Goal: Information Seeking & Learning: Learn about a topic

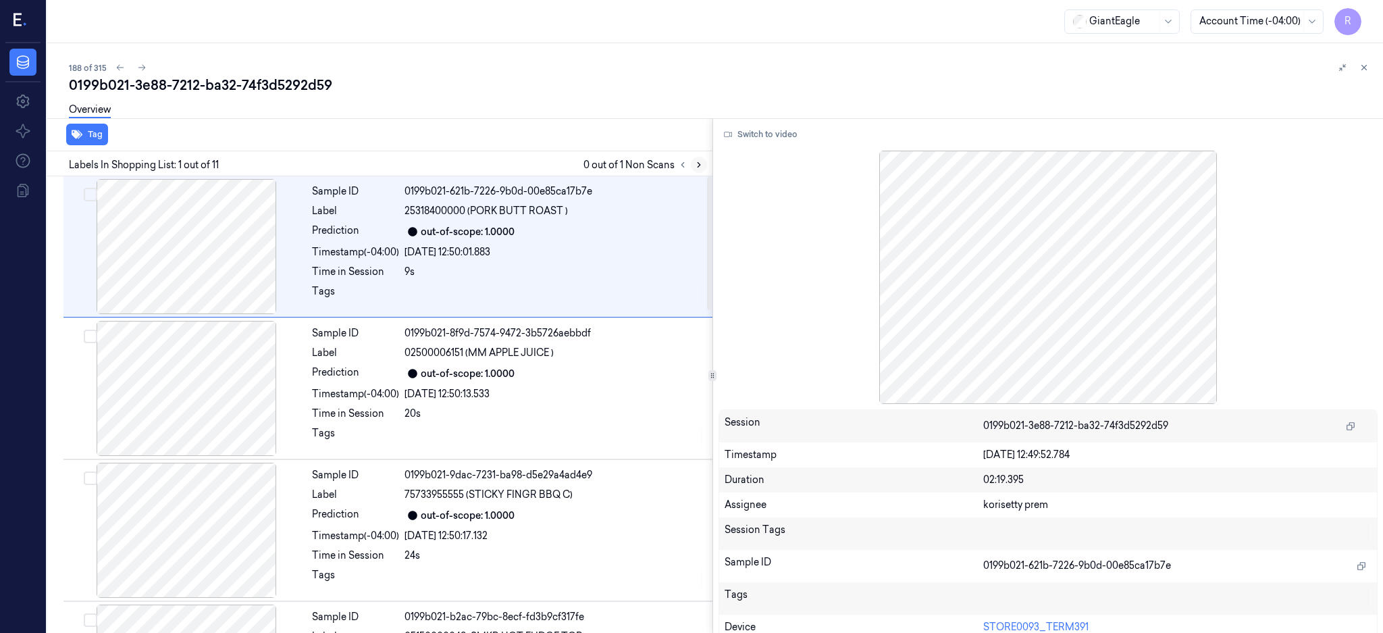
click at [704, 163] on icon at bounding box center [698, 164] width 9 height 9
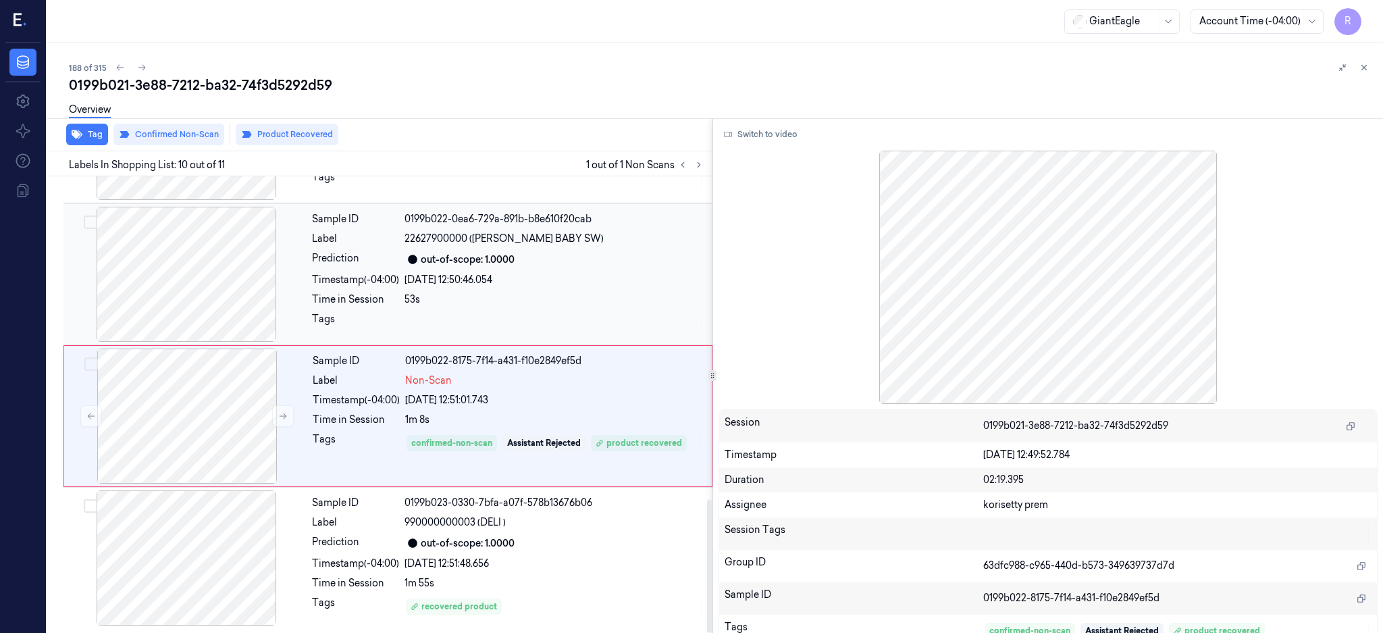
click at [190, 280] on div at bounding box center [186, 274] width 240 height 135
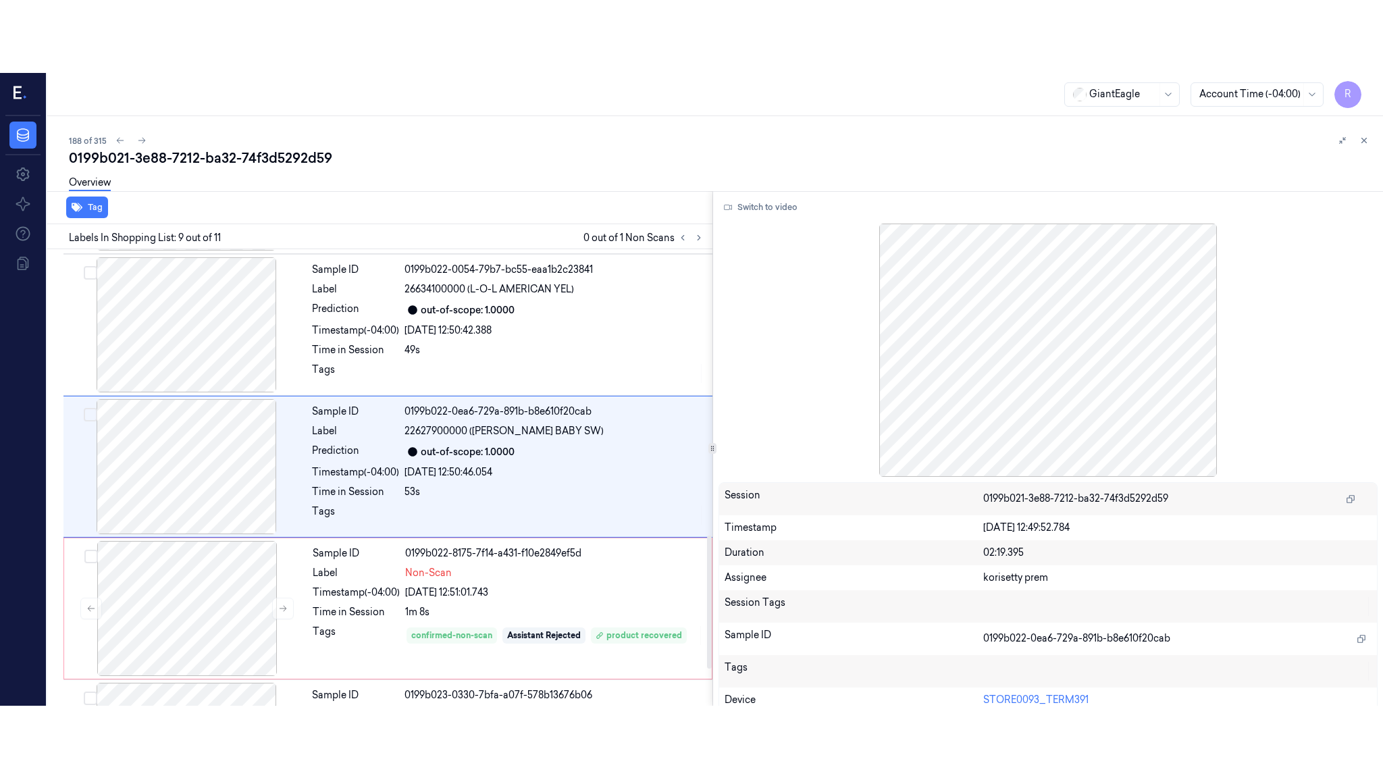
scroll to position [977, 0]
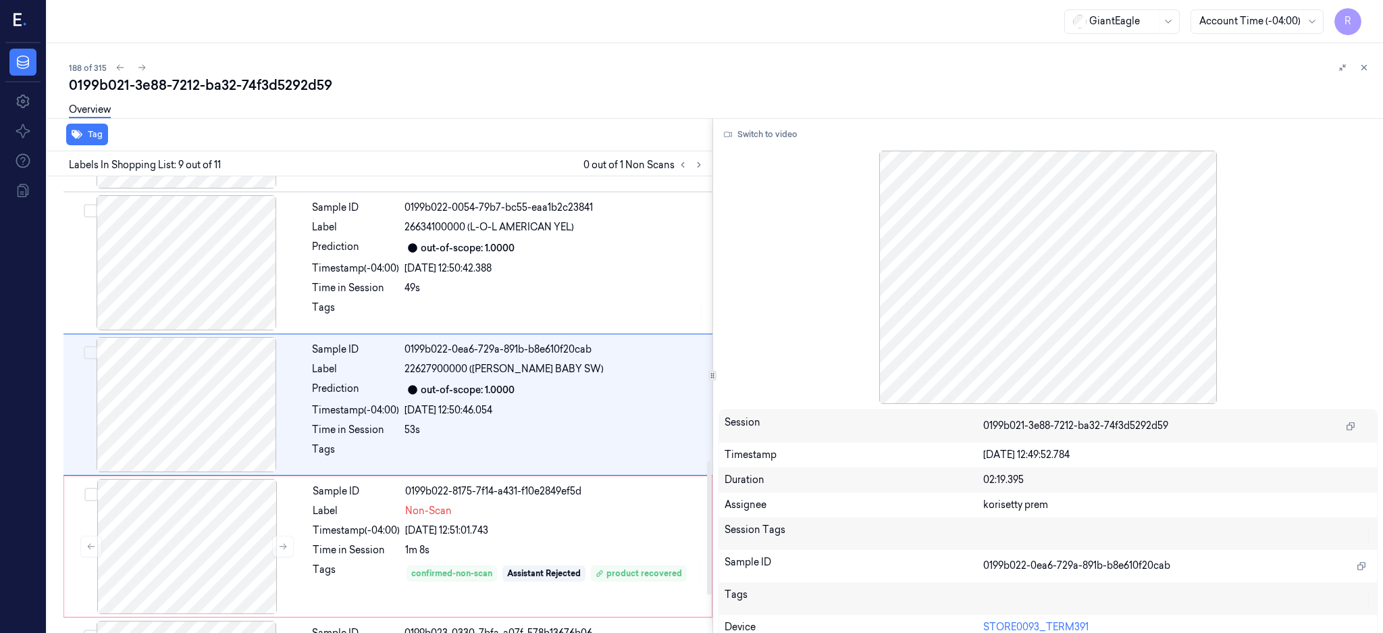
drag, startPoint x: 775, startPoint y: 136, endPoint x: 892, endPoint y: 3, distance: 178.1
click at [775, 137] on button "Switch to video" at bounding box center [761, 135] width 84 height 22
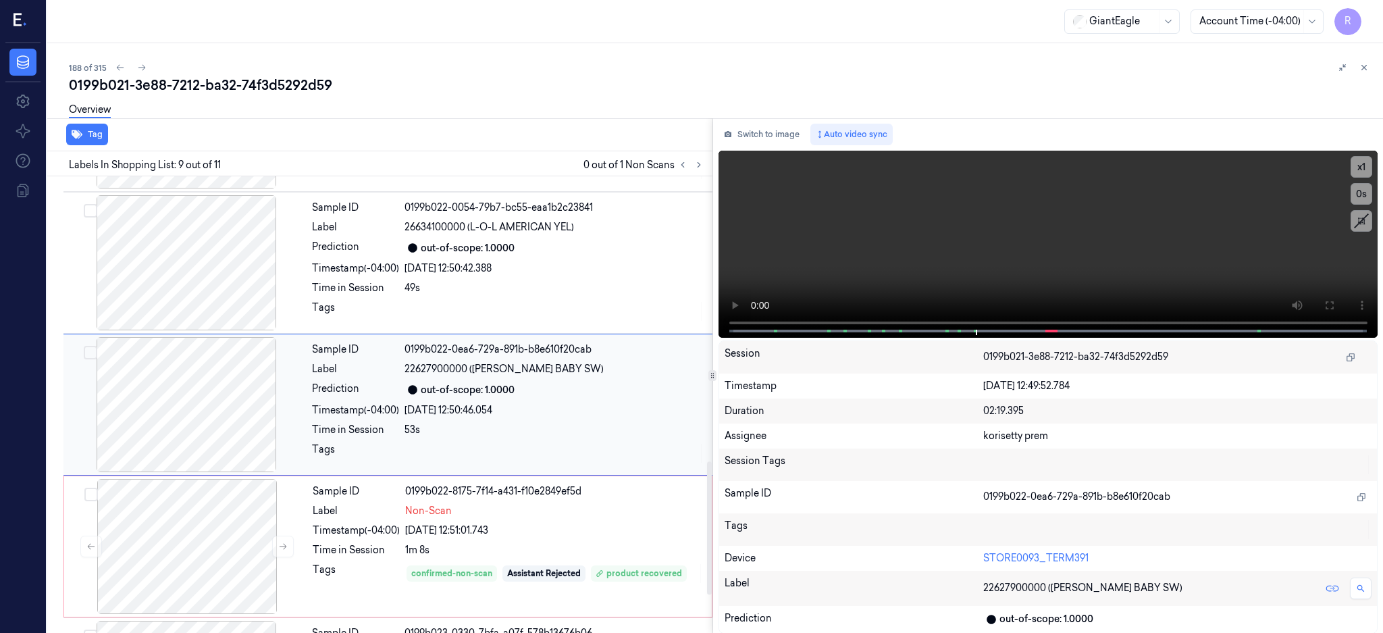
click at [177, 409] on div at bounding box center [186, 404] width 240 height 135
click at [1333, 302] on icon at bounding box center [1329, 305] width 8 height 8
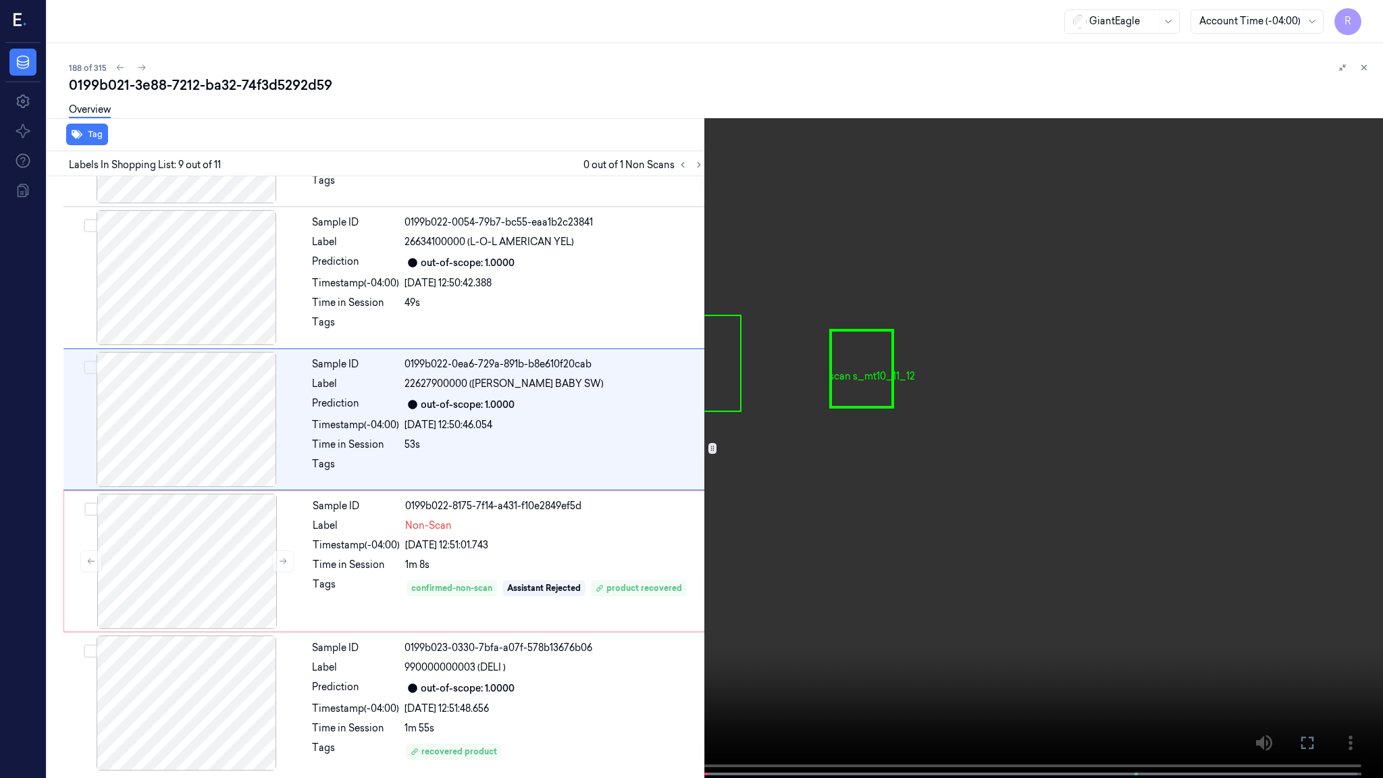
click at [934, 405] on video at bounding box center [691, 390] width 1383 height 781
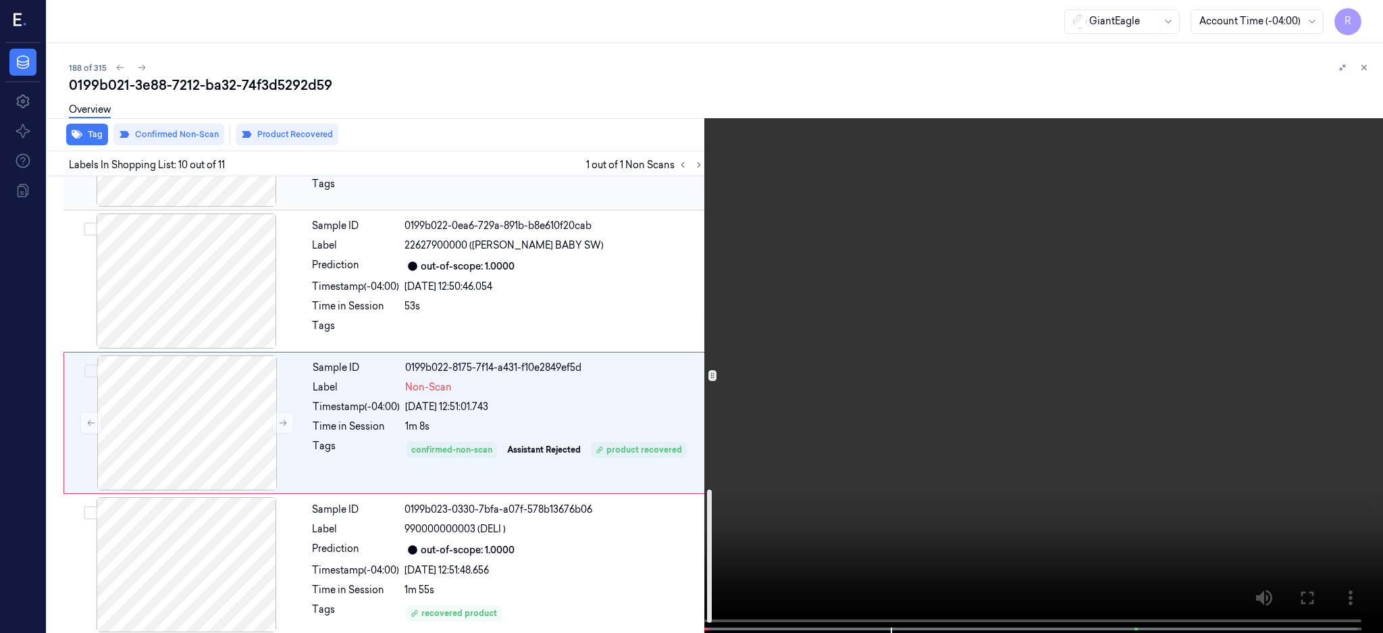
scroll to position [1107, 0]
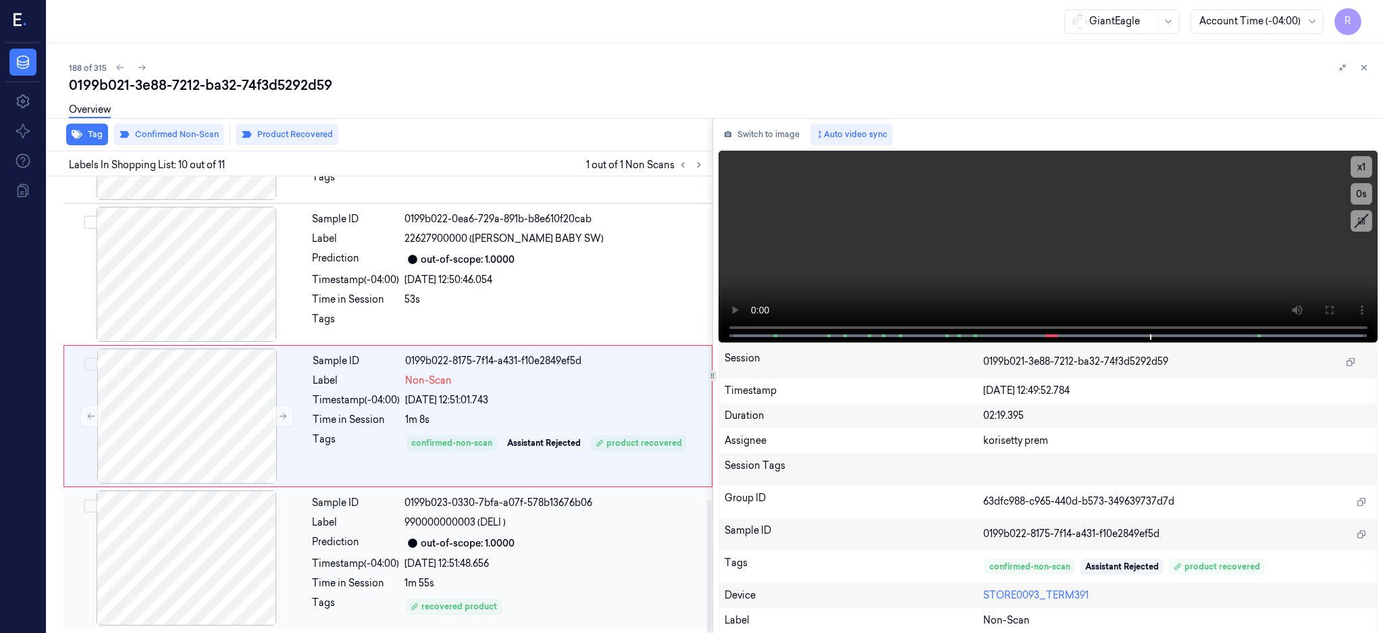
click at [215, 490] on div at bounding box center [186, 557] width 240 height 135
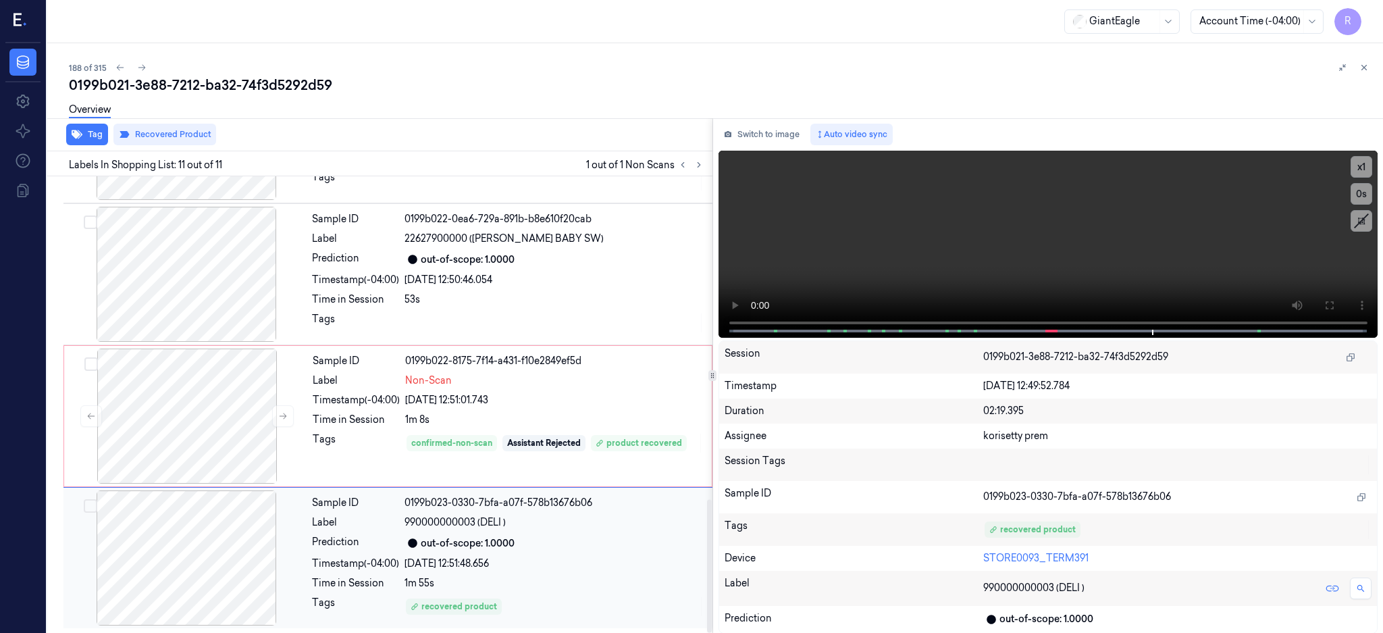
scroll to position [1108, 0]
click at [199, 551] on div at bounding box center [186, 557] width 240 height 135
